Goal: Communication & Community: Ask a question

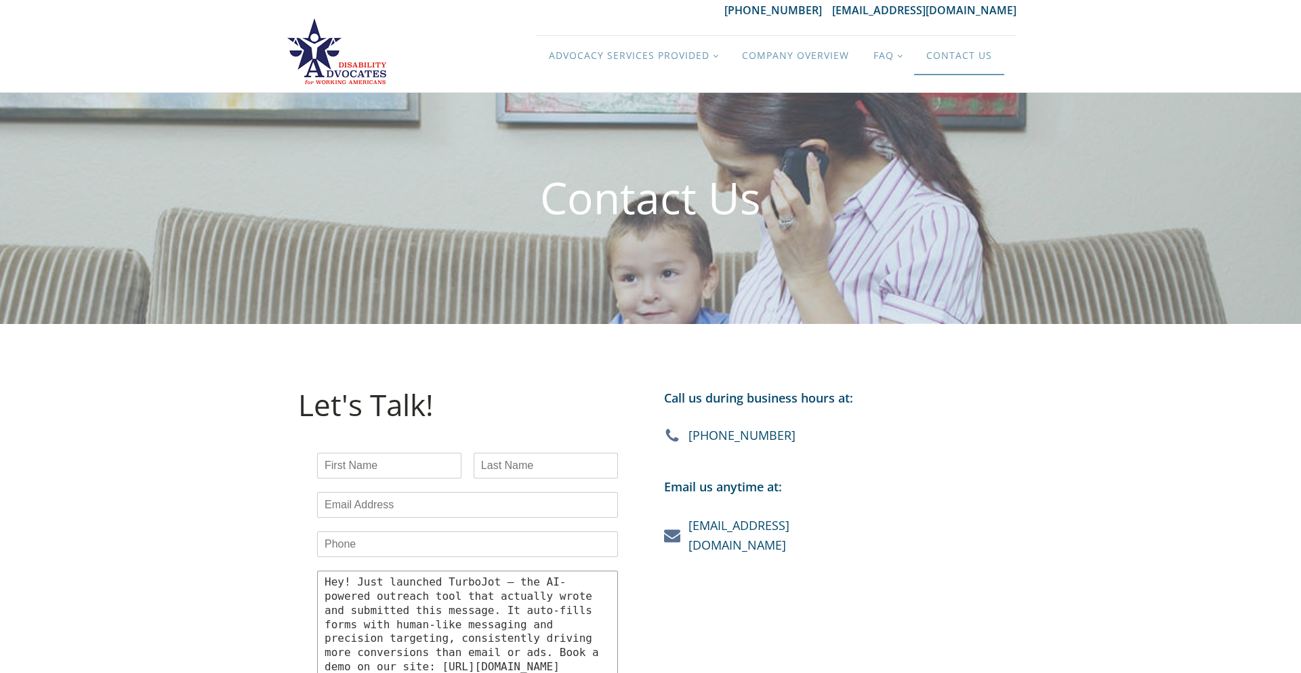
scroll to position [141, 0]
type textarea "Hey! Just launched TurboJot — the AI-powered outreach tool that actually wrote …"
type input "(215) 821-8810"
type input "hannah@turbojot.com"
type input "Hannah"
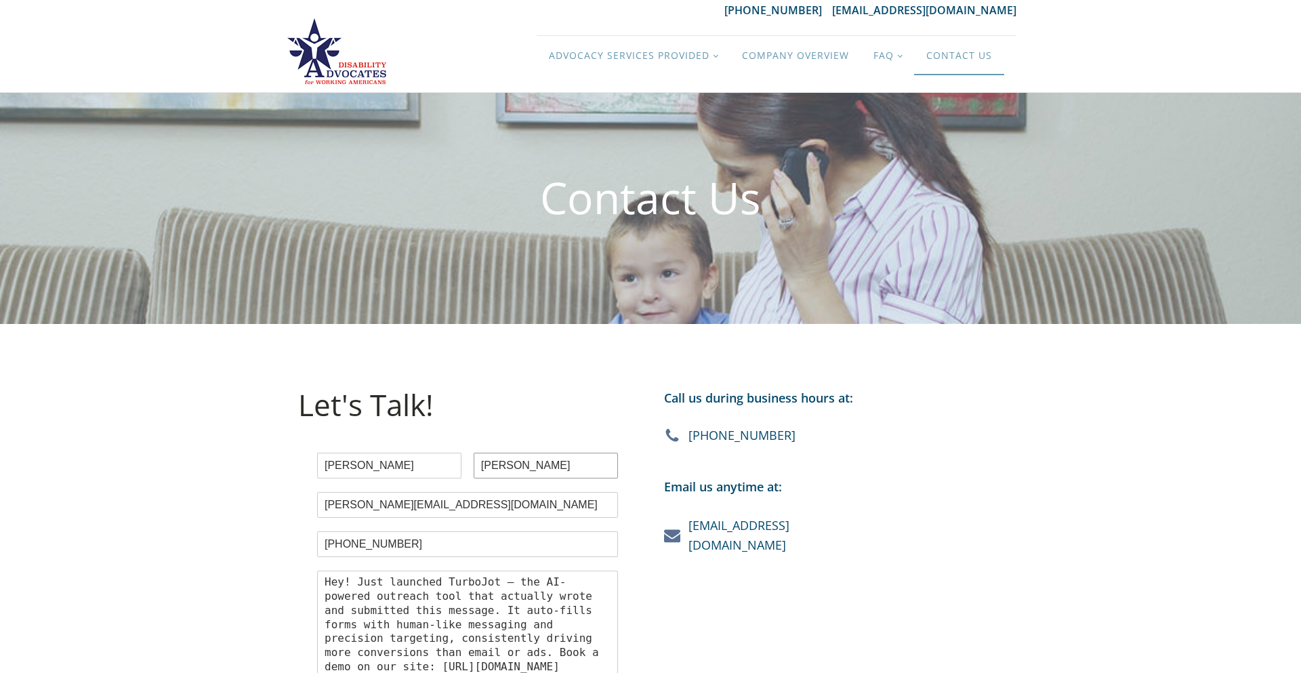
type input "Melotto"
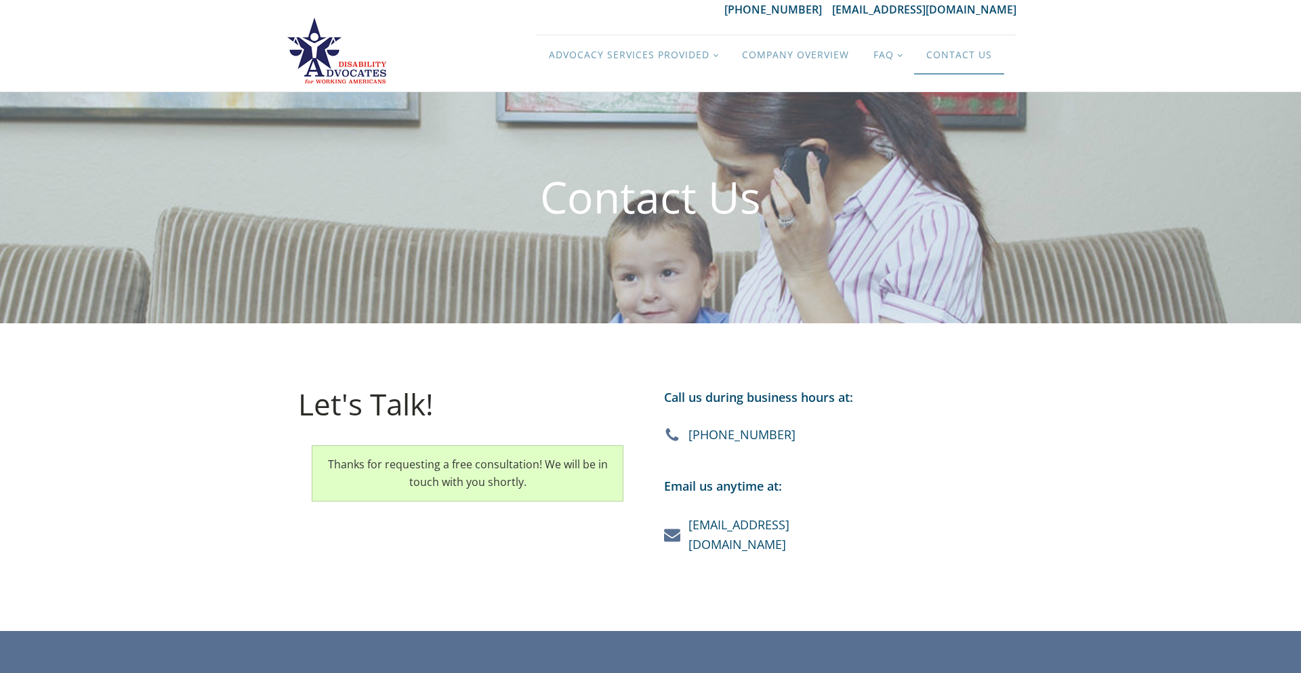
scroll to position [18, 0]
